Goal: Task Accomplishment & Management: Use online tool/utility

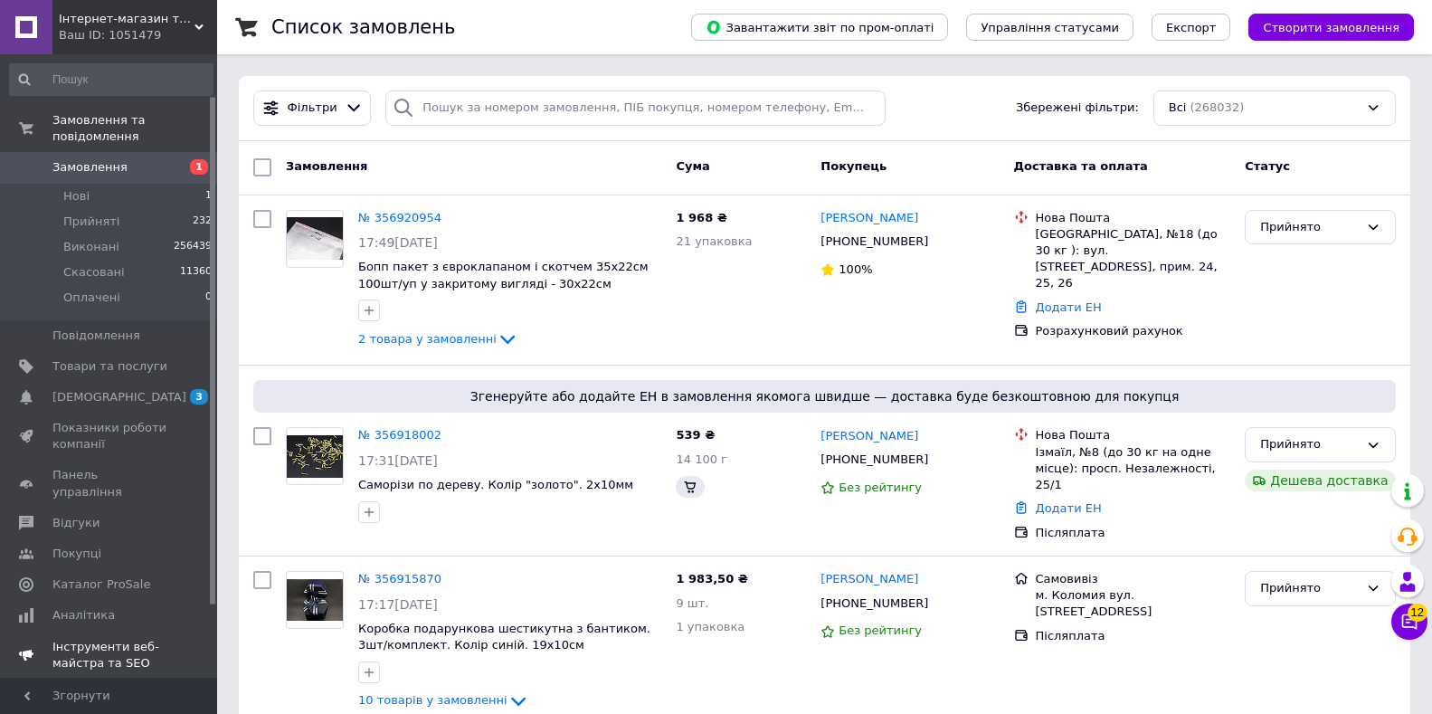
scroll to position [90, 0]
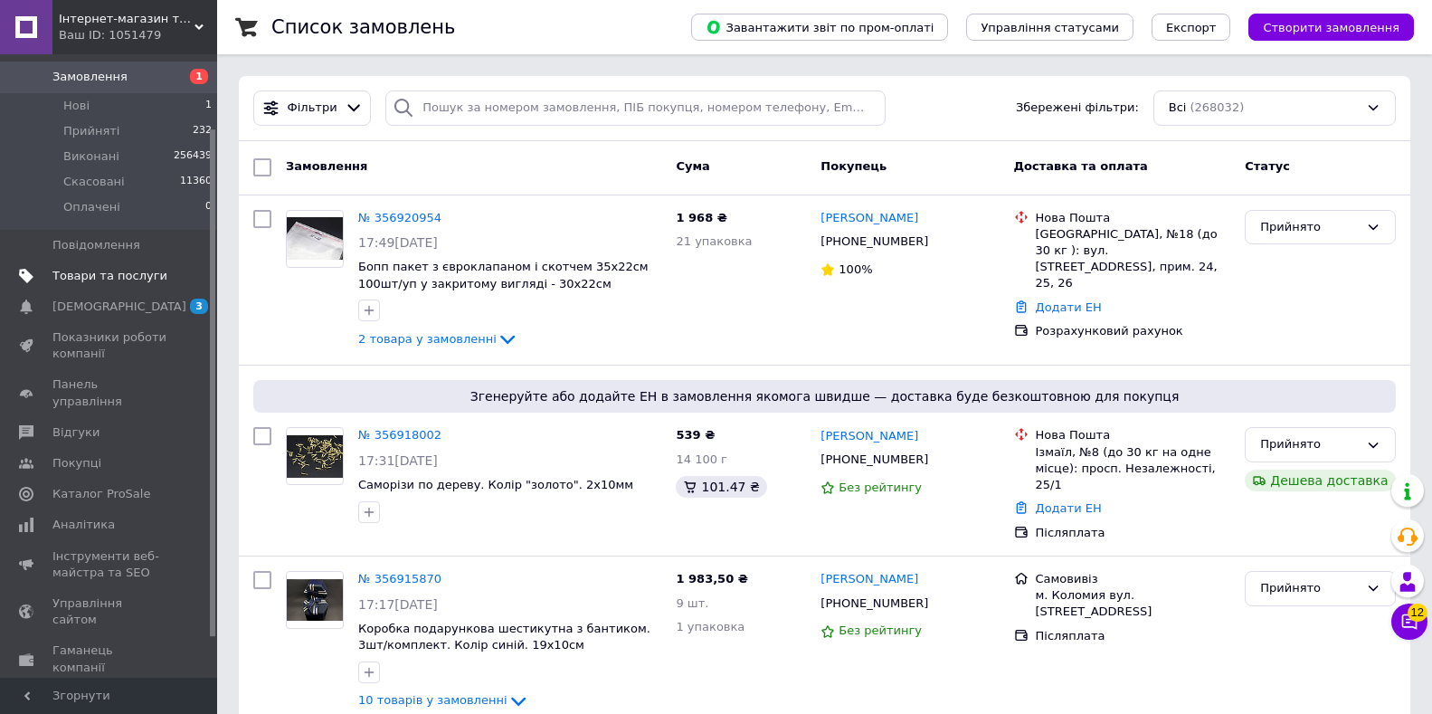
click at [119, 268] on span "Товари та послуги" at bounding box center [109, 276] width 115 height 16
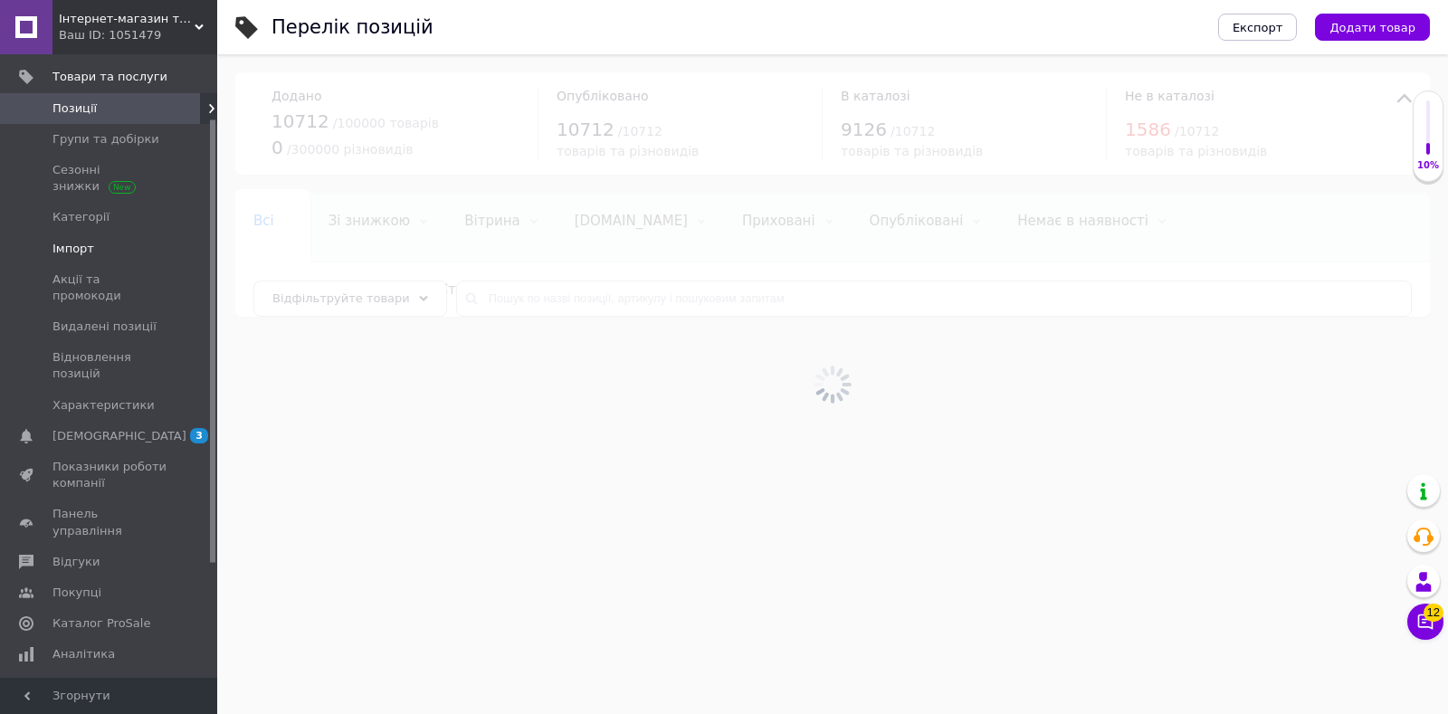
click at [95, 253] on span "Імпорт" at bounding box center [109, 249] width 115 height 16
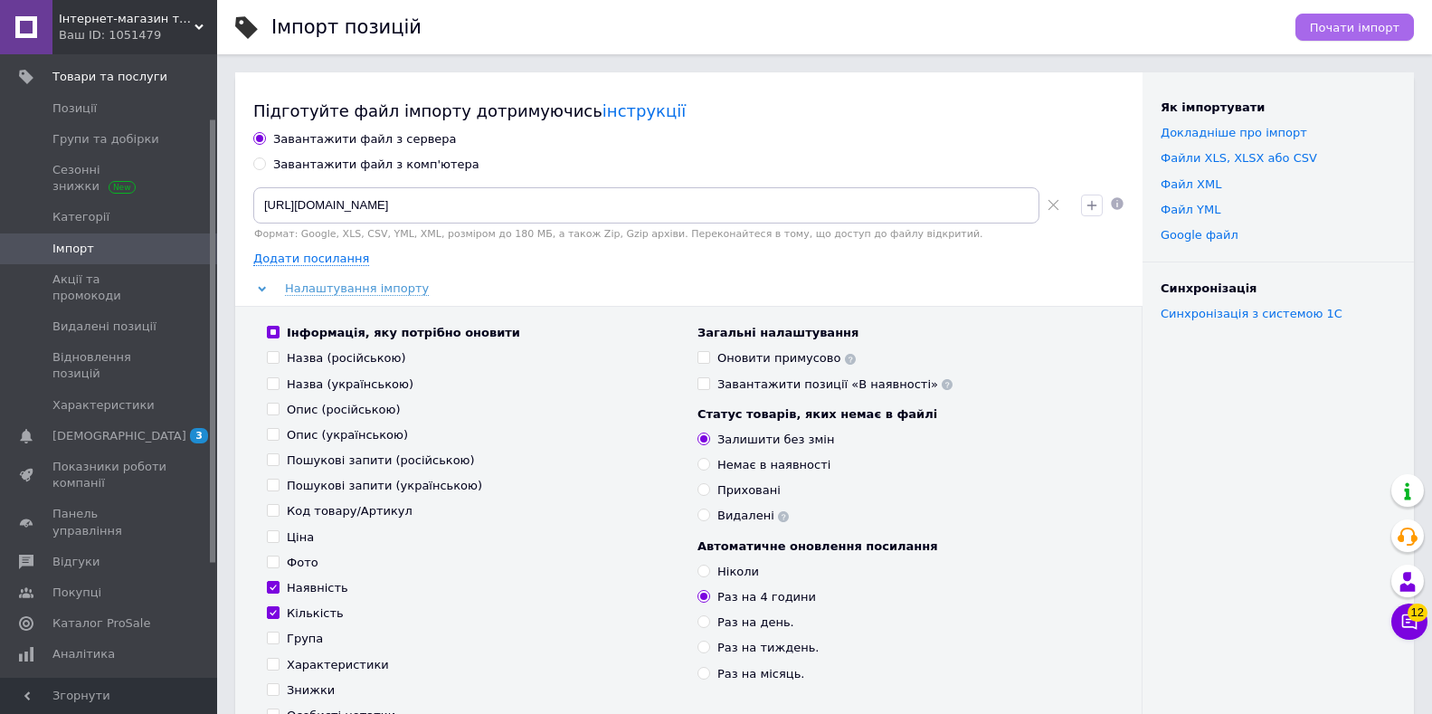
click at [1342, 33] on span "Почати імпорт" at bounding box center [1355, 28] width 90 height 14
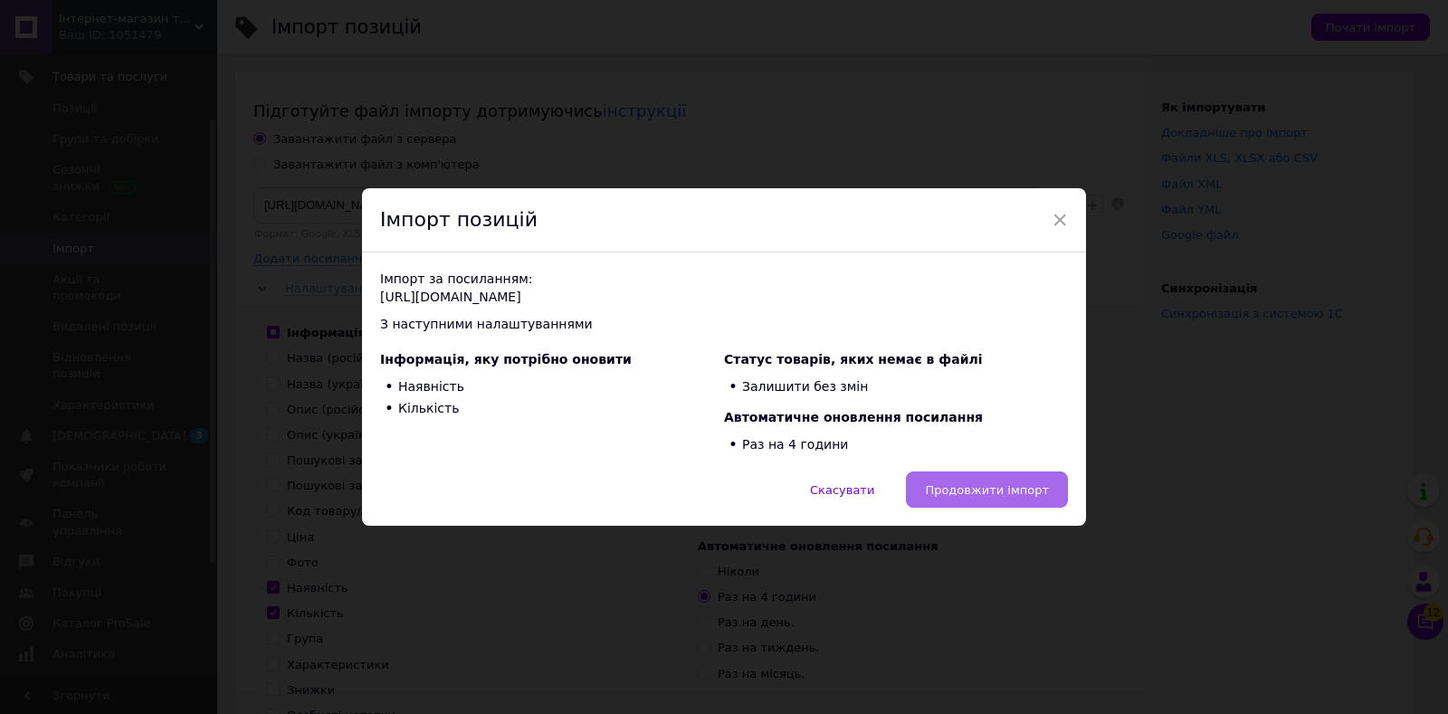
click at [965, 492] on span "Продовжити імпорт" at bounding box center [987, 490] width 124 height 14
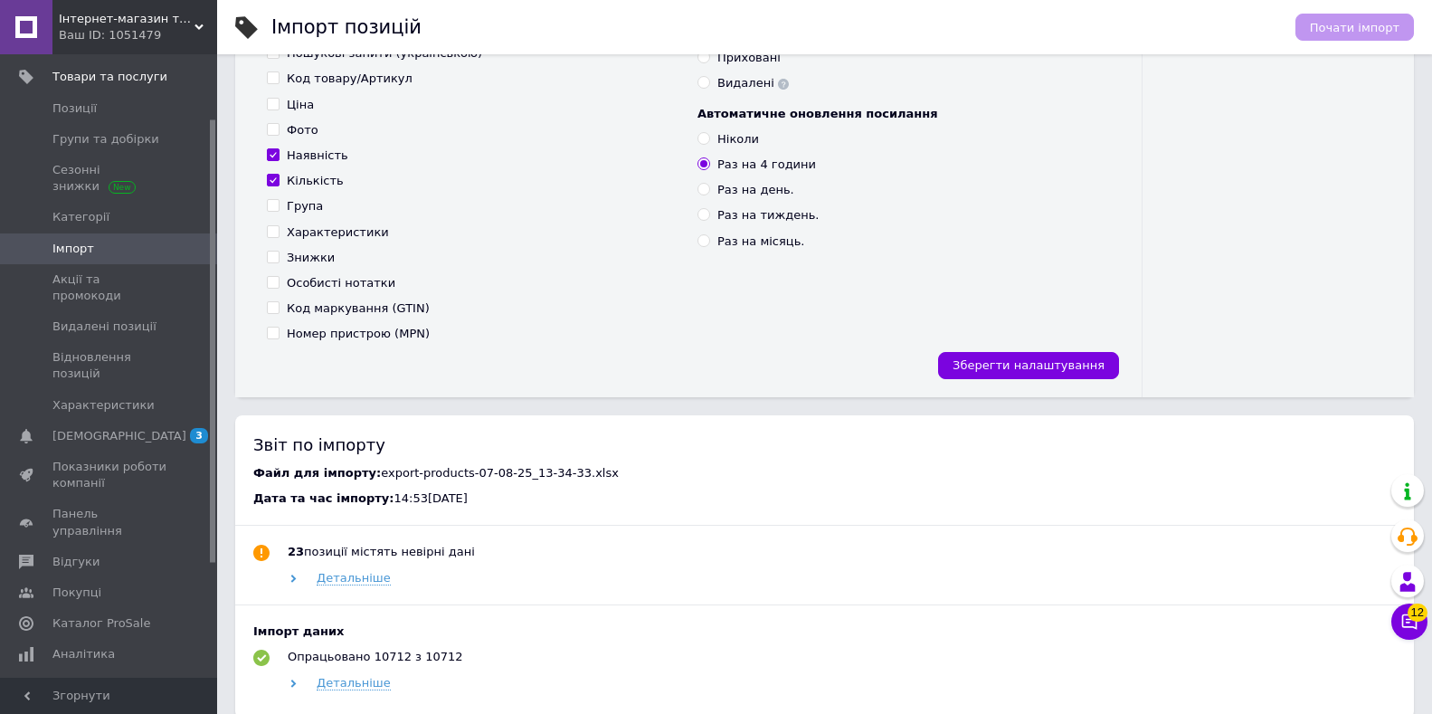
scroll to position [543, 0]
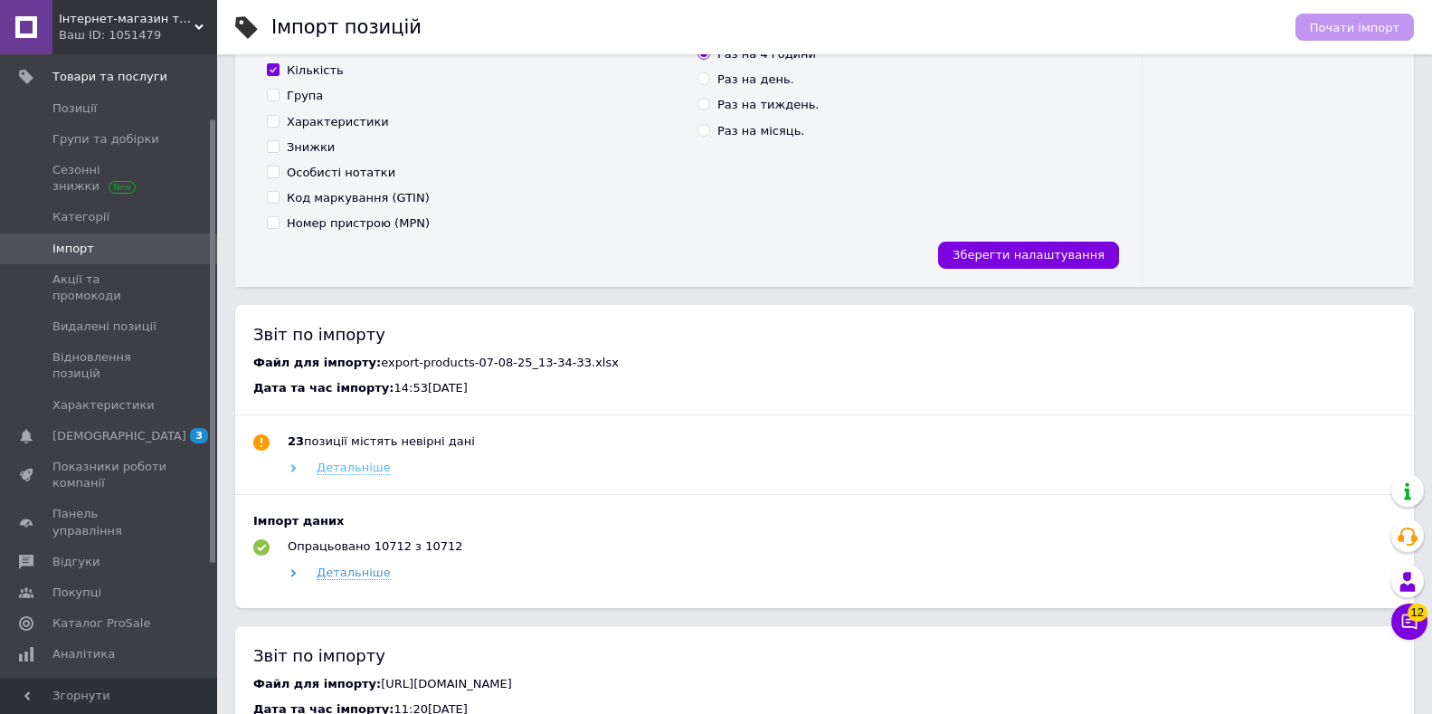
click at [328, 468] on span "Детальніше" at bounding box center [354, 468] width 74 height 14
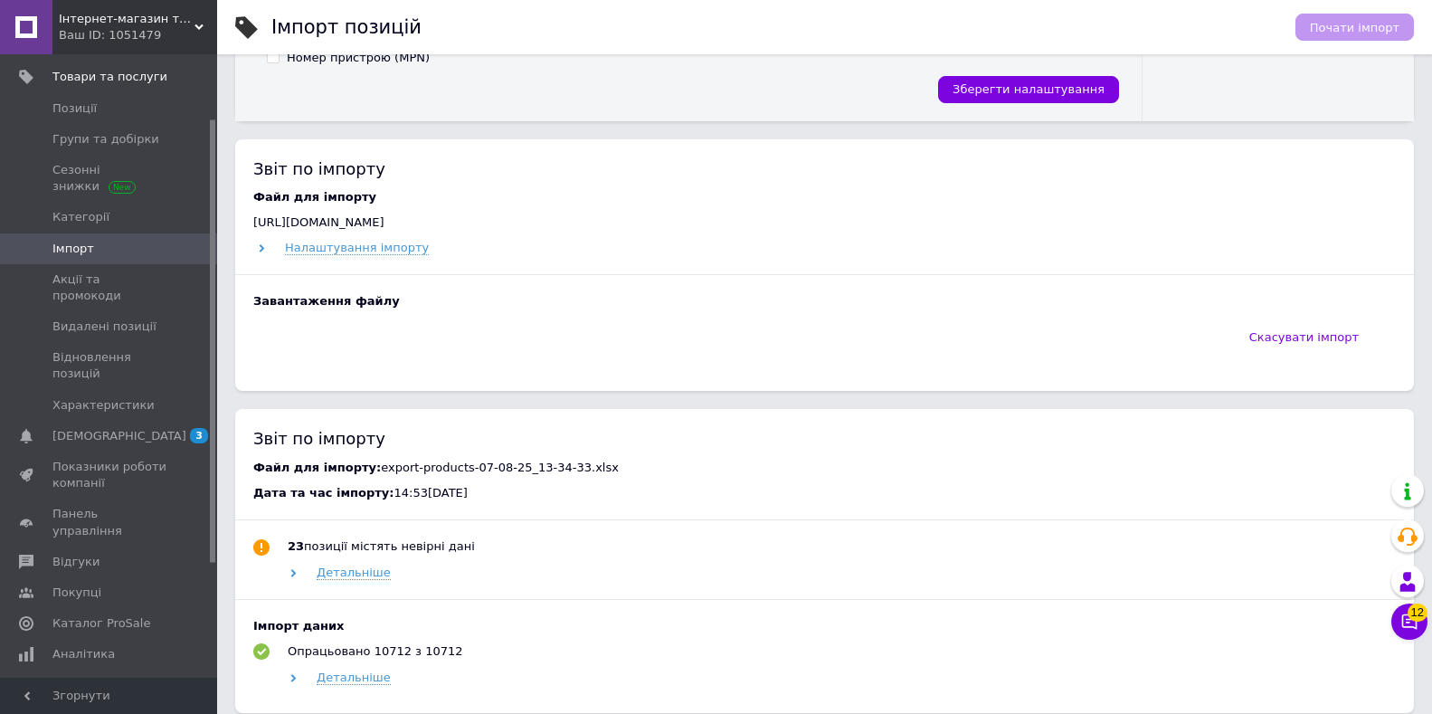
scroll to position [724, 0]
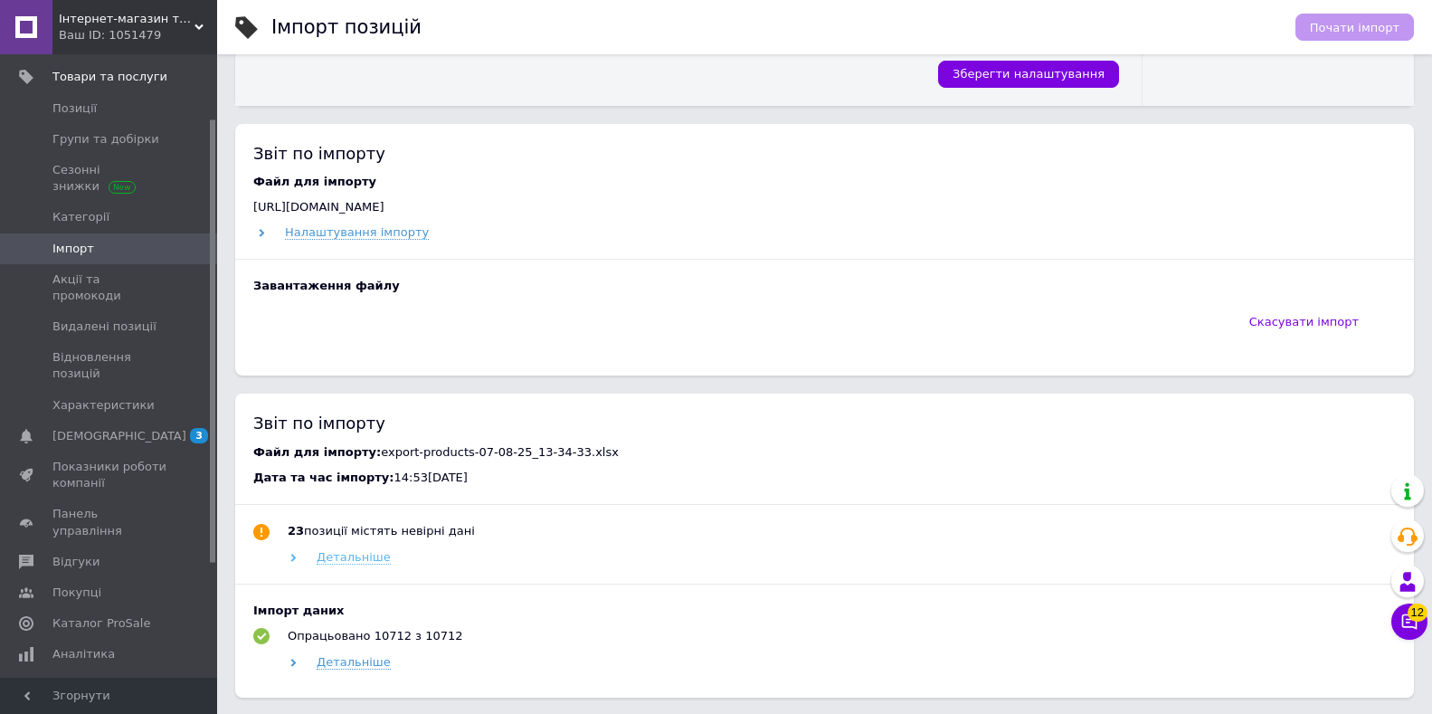
click at [360, 557] on span "Детальніше" at bounding box center [354, 557] width 74 height 14
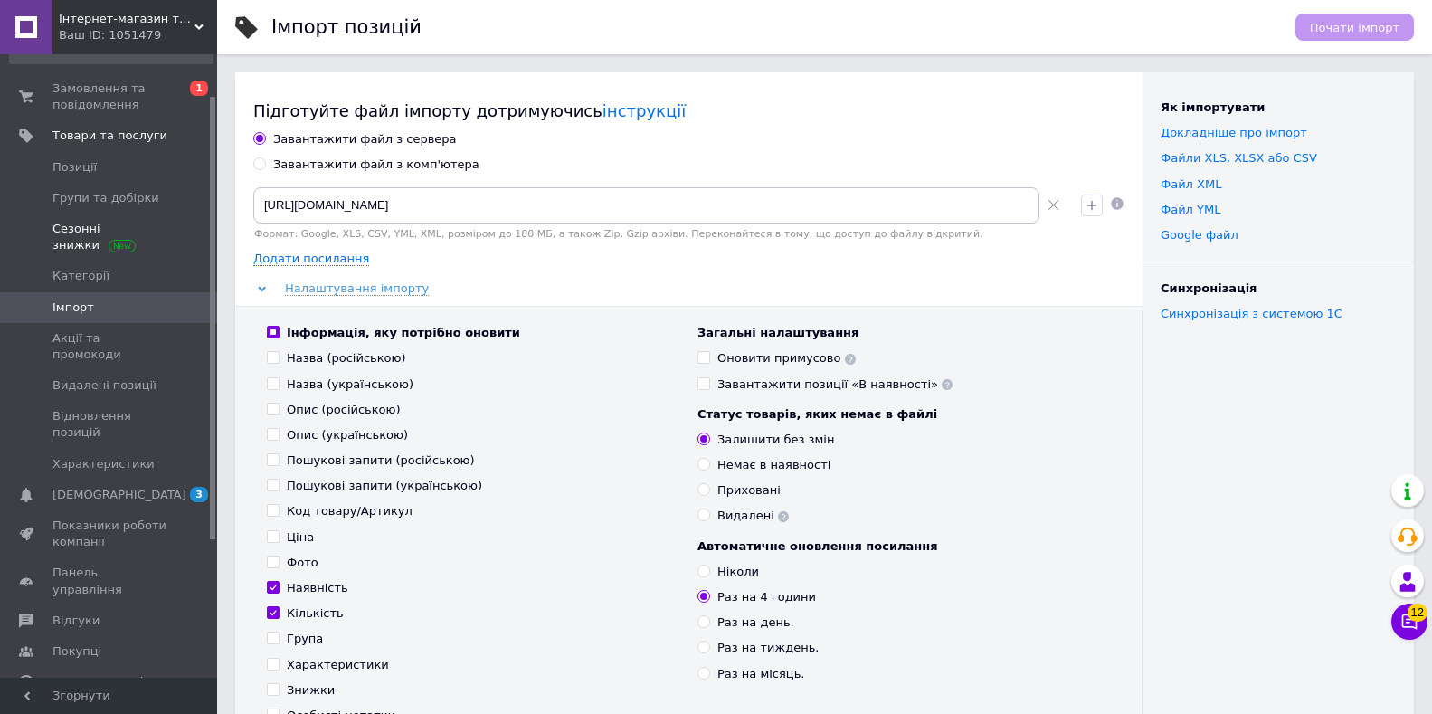
scroll to position [0, 0]
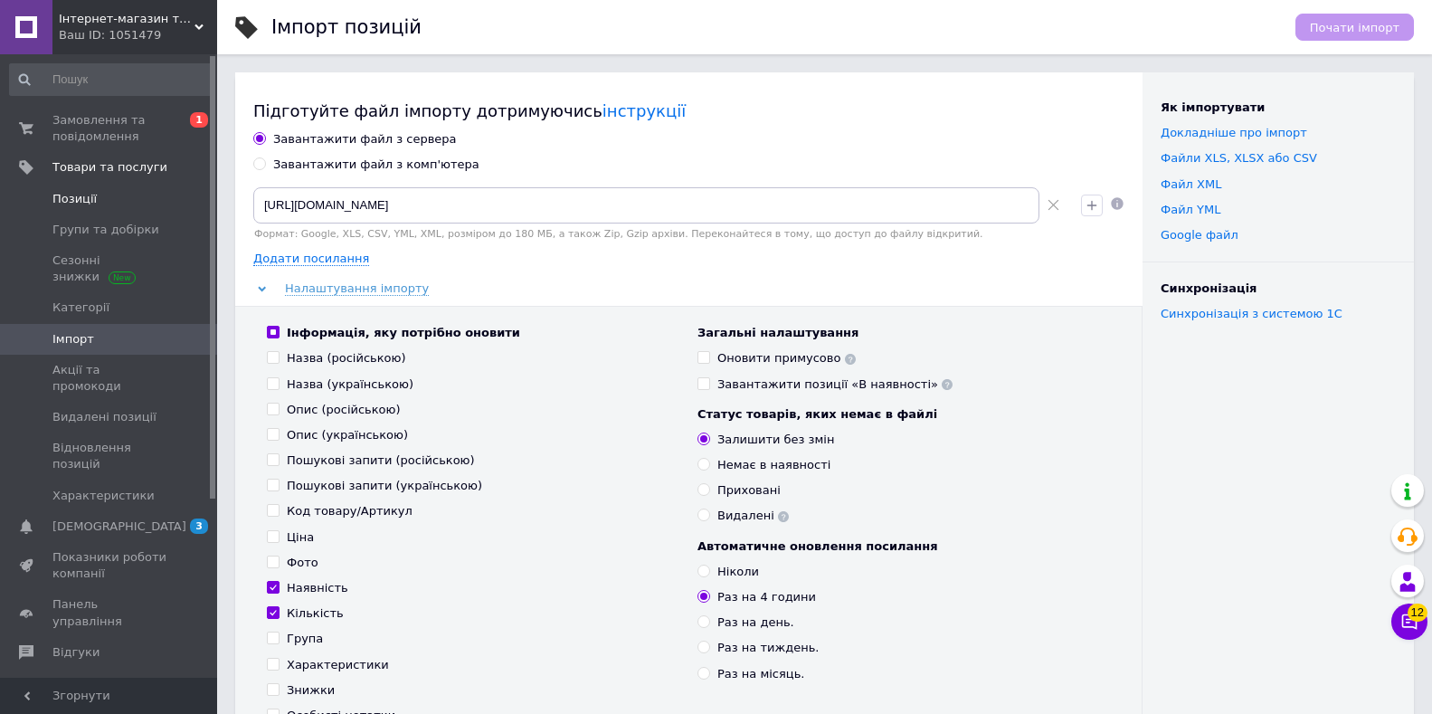
click at [109, 199] on span "Позиції" at bounding box center [109, 199] width 115 height 16
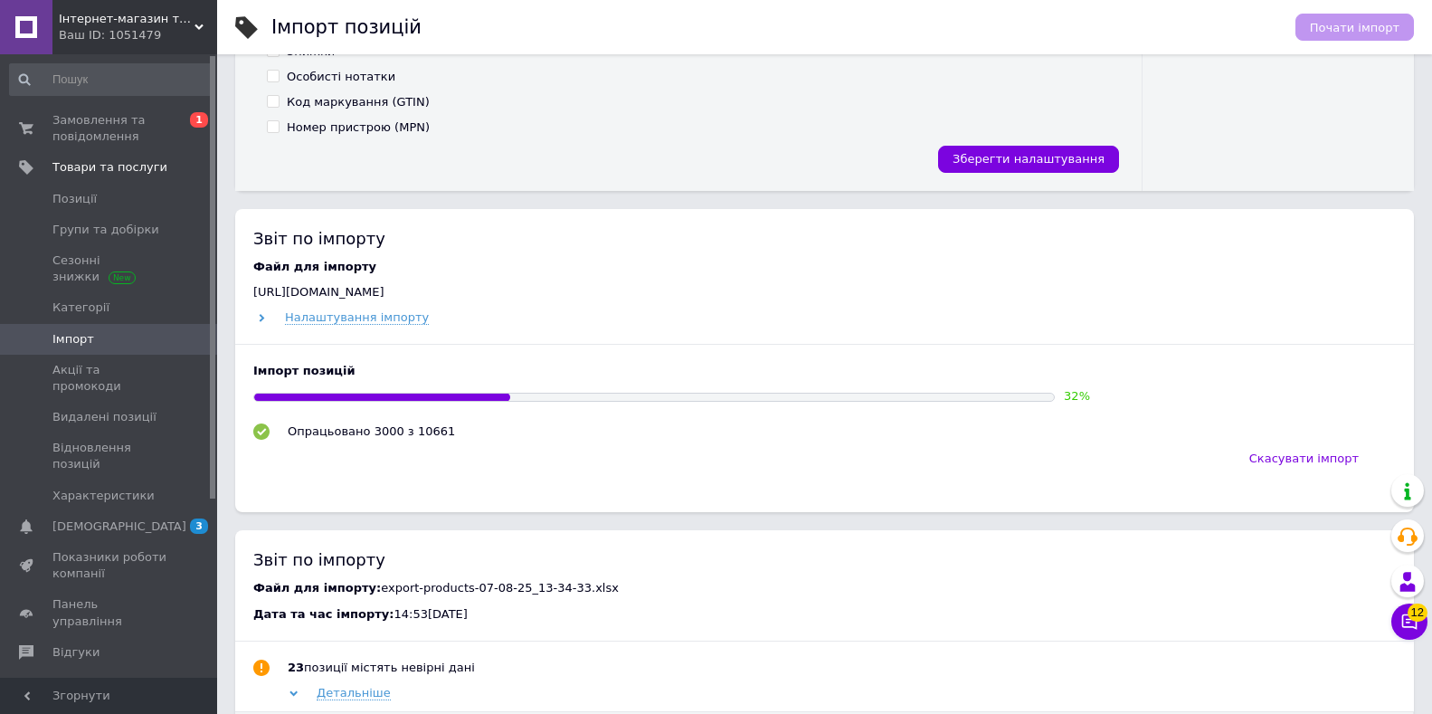
scroll to position [724, 0]
